Goal: Communication & Community: Answer question/provide support

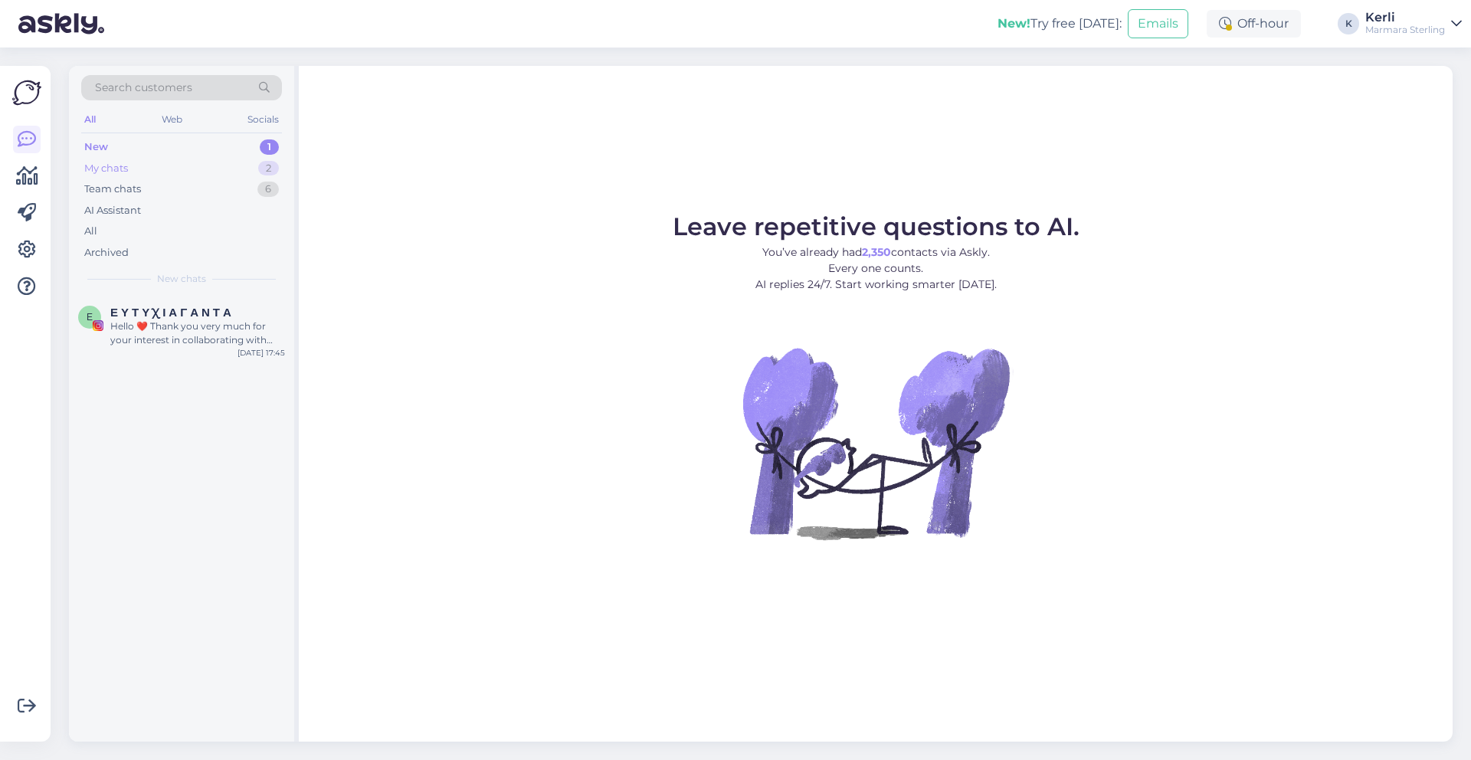
click at [172, 168] on div "My chats 2" at bounding box center [181, 168] width 201 height 21
click at [189, 332] on div "Aitahh kiire lahenduse eest!" at bounding box center [197, 326] width 175 height 14
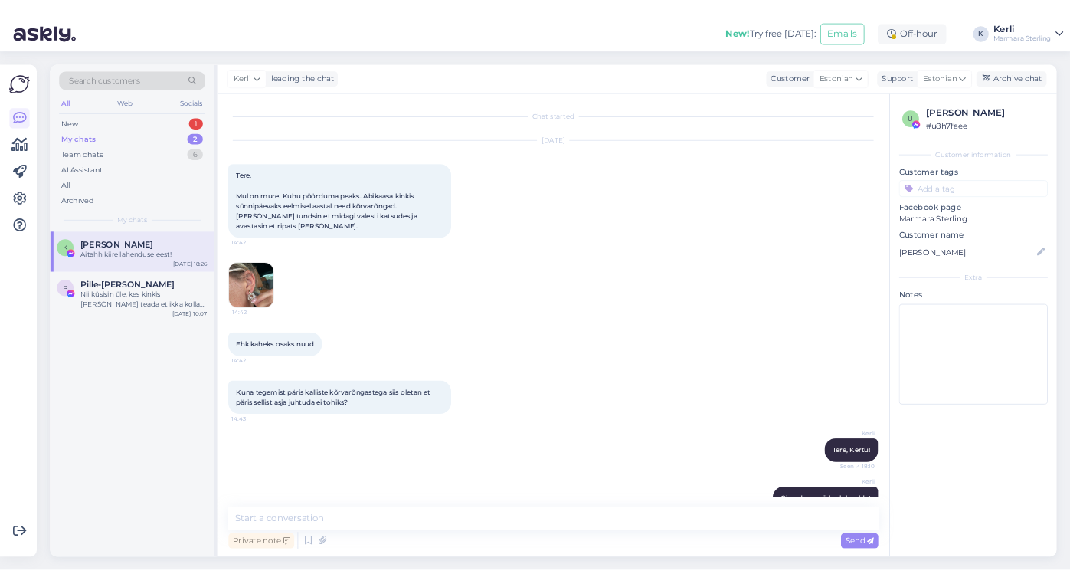
scroll to position [1526, 0]
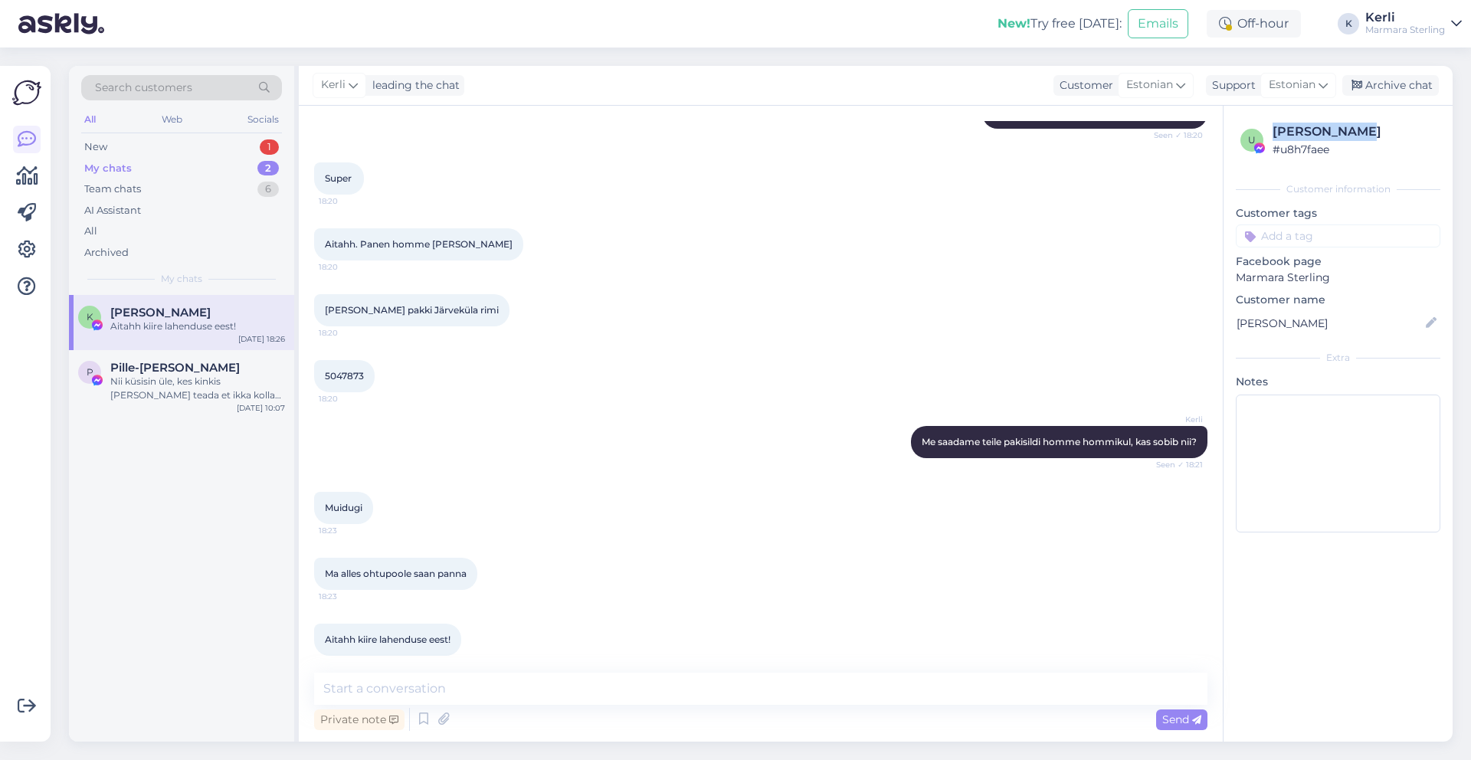
drag, startPoint x: 1272, startPoint y: 130, endPoint x: 1351, endPoint y: 130, distance: 78.1
click at [1351, 130] on div "[PERSON_NAME]" at bounding box center [1353, 132] width 163 height 18
copy div "[PERSON_NAME]"
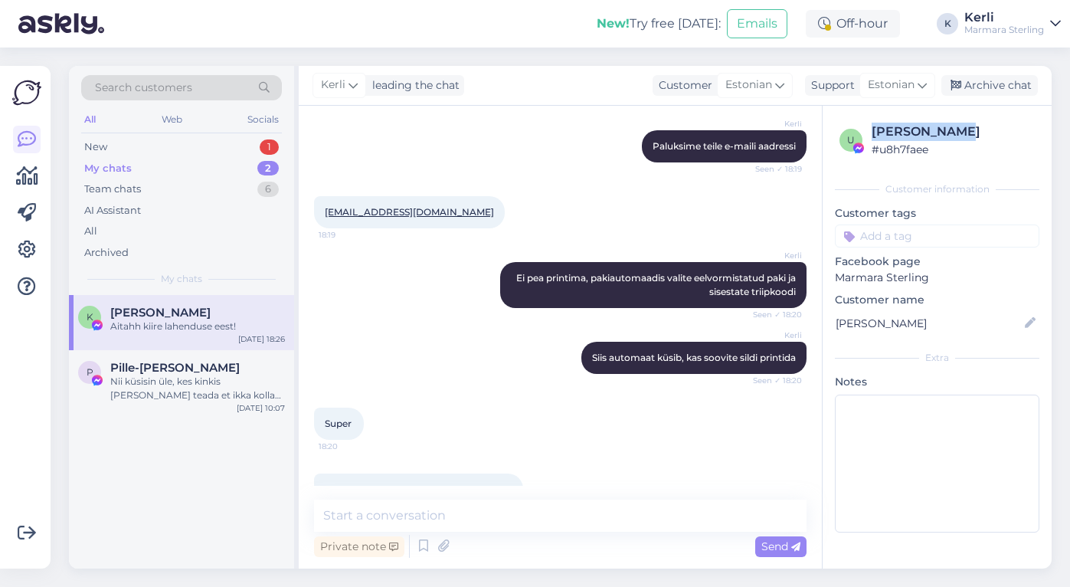
scroll to position [1181, 0]
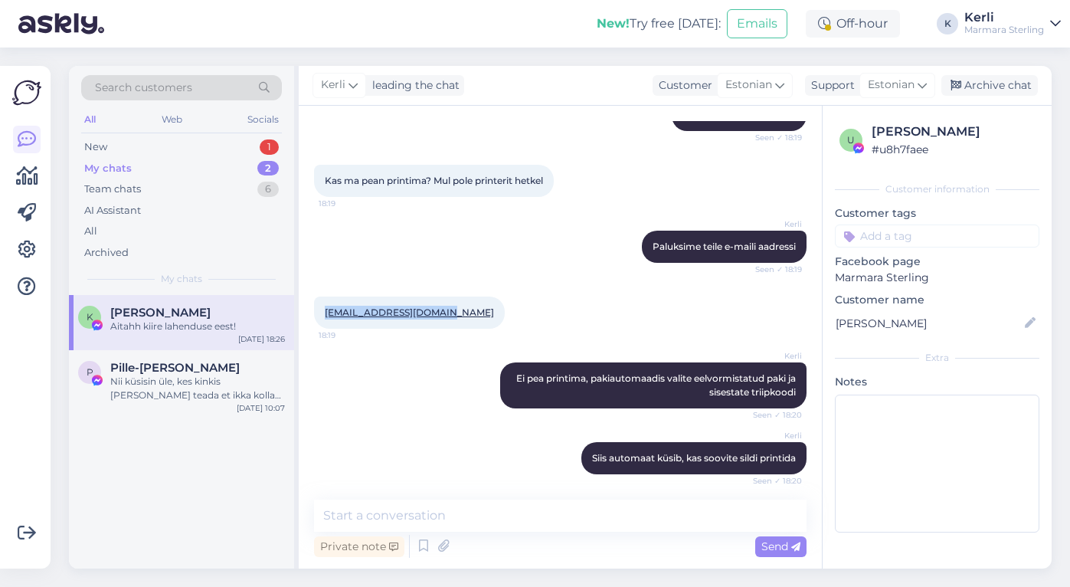
drag, startPoint x: 441, startPoint y: 297, endPoint x: 323, endPoint y: 298, distance: 117.2
click at [323, 298] on div "[EMAIL_ADDRESS][DOMAIN_NAME] 18:19" at bounding box center [409, 312] width 191 height 32
copy link "[EMAIL_ADDRESS][DOMAIN_NAME]"
click at [208, 388] on div "Nii küsisin üle, kes kinkis [PERSON_NAME] teada et ikka kollase kullaga :)" at bounding box center [197, 389] width 175 height 28
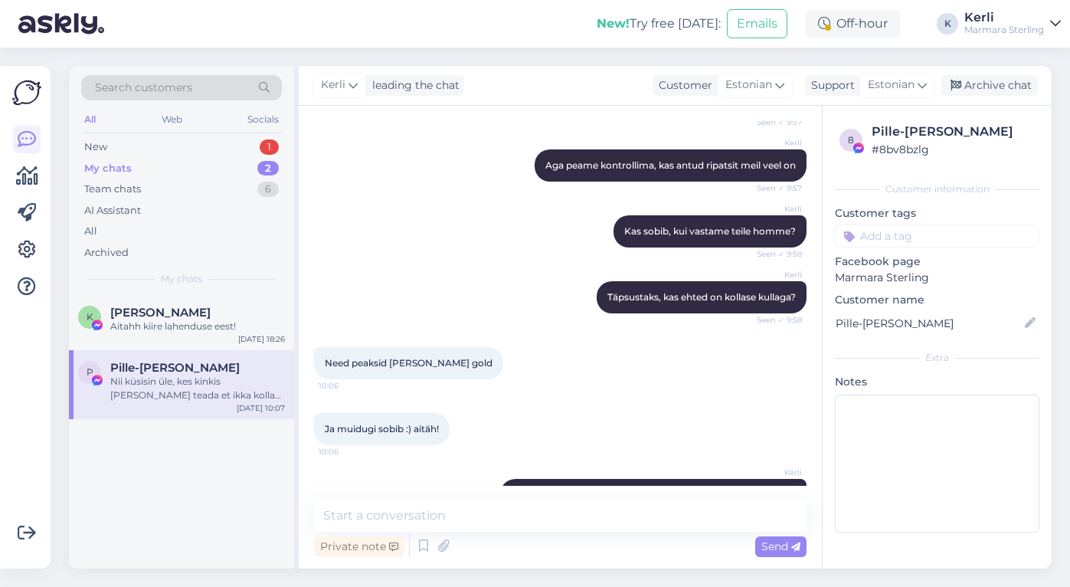
scroll to position [0, 0]
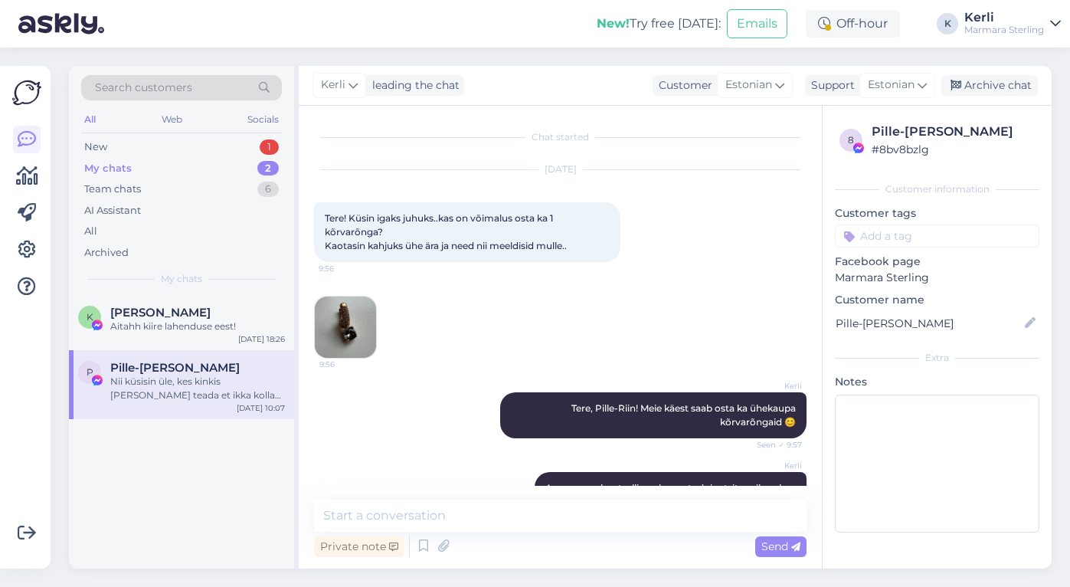
click at [335, 332] on img at bounding box center [345, 326] width 61 height 61
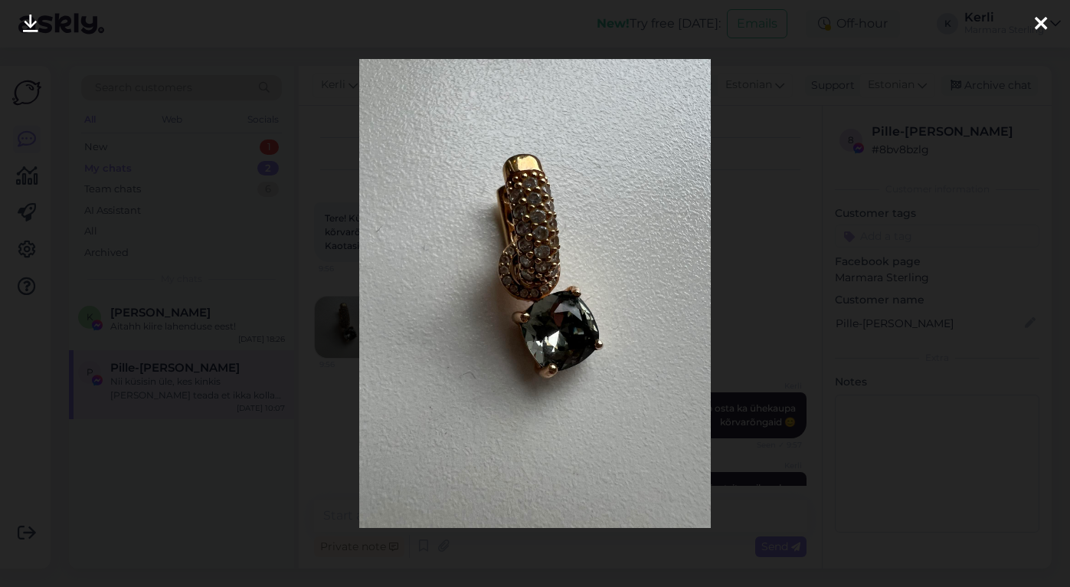
click at [1033, 23] on div at bounding box center [1041, 24] width 31 height 48
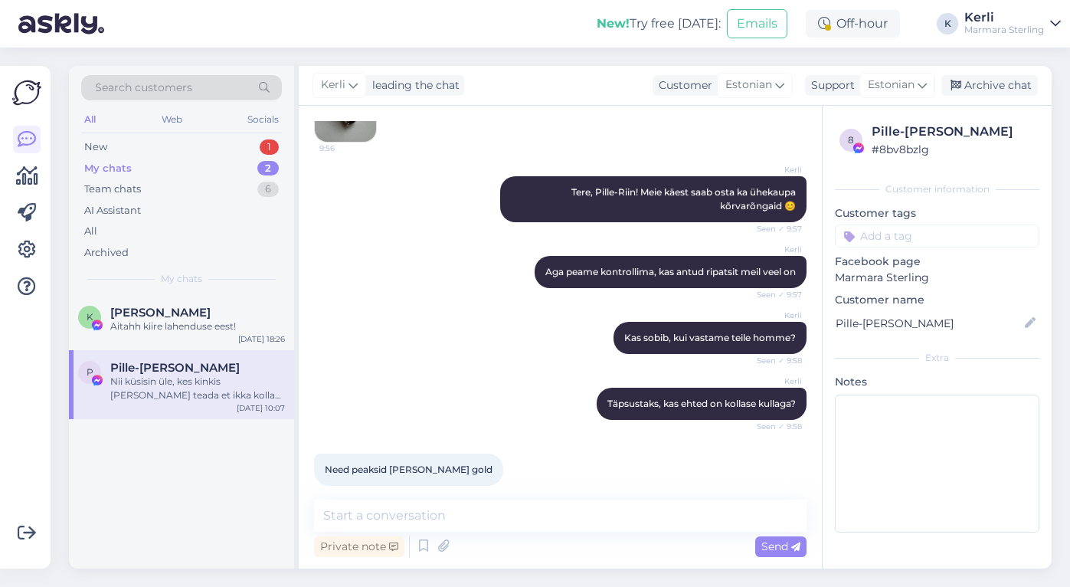
scroll to position [458, 0]
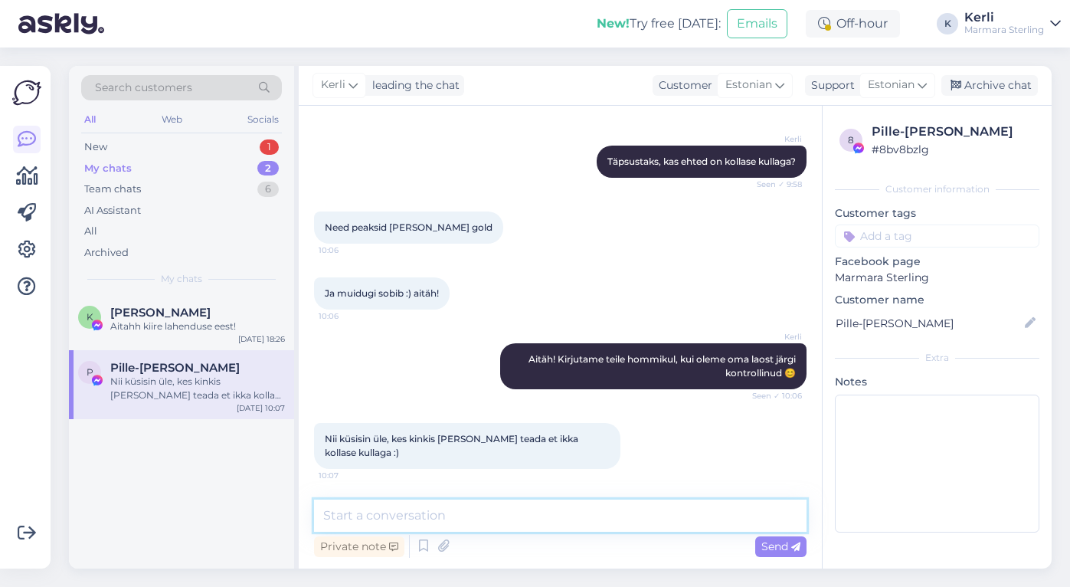
click at [404, 522] on textarea at bounding box center [560, 515] width 493 height 32
type textarea "Tere hommikust!"
click at [190, 331] on div "Aitahh kiire lahenduse eest!" at bounding box center [197, 326] width 175 height 14
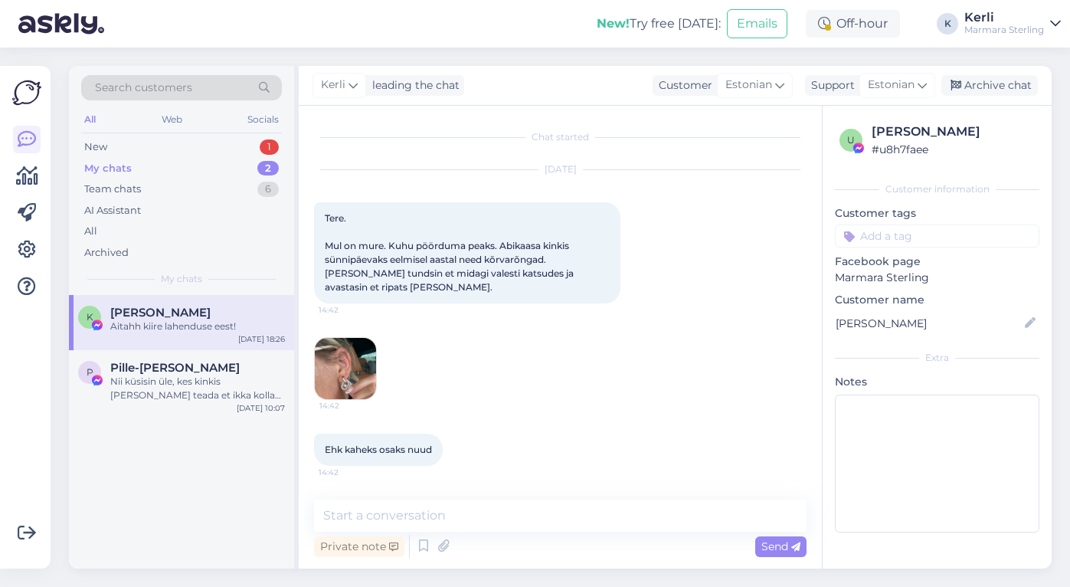
click at [134, 331] on div "Aitahh kiire lahenduse eest!" at bounding box center [197, 326] width 175 height 14
click at [331, 368] on img at bounding box center [345, 368] width 61 height 61
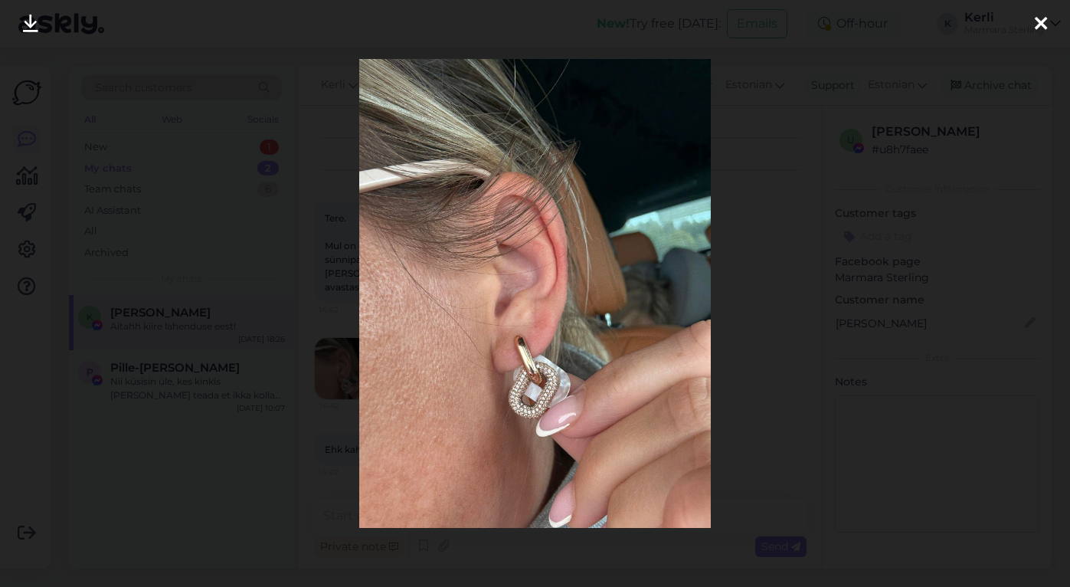
click at [30, 25] on icon at bounding box center [30, 25] width 15 height 20
